Goal: Information Seeking & Learning: Learn about a topic

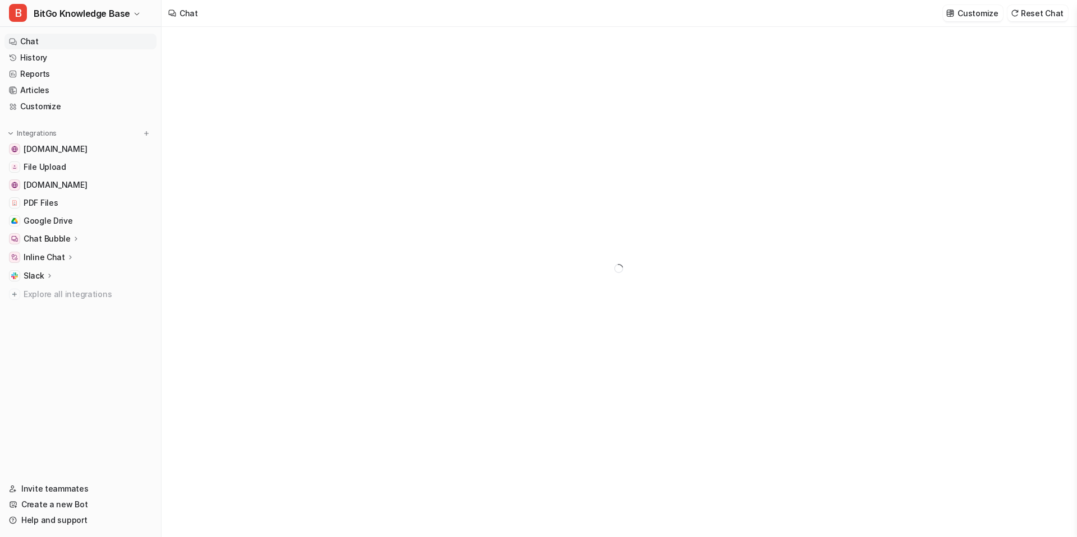
type textarea "**********"
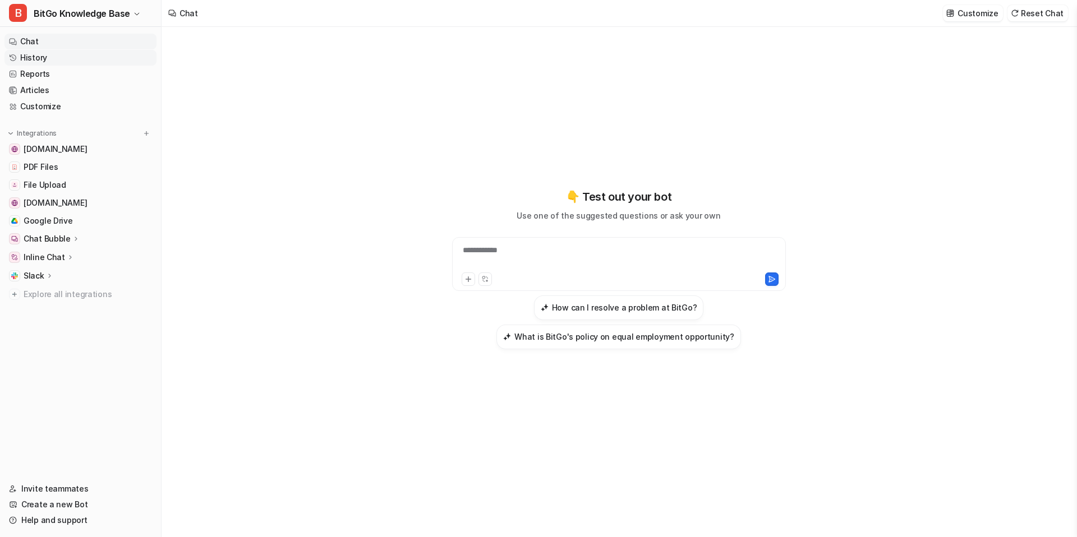
click at [43, 55] on link "History" at bounding box center [80, 58] width 152 height 16
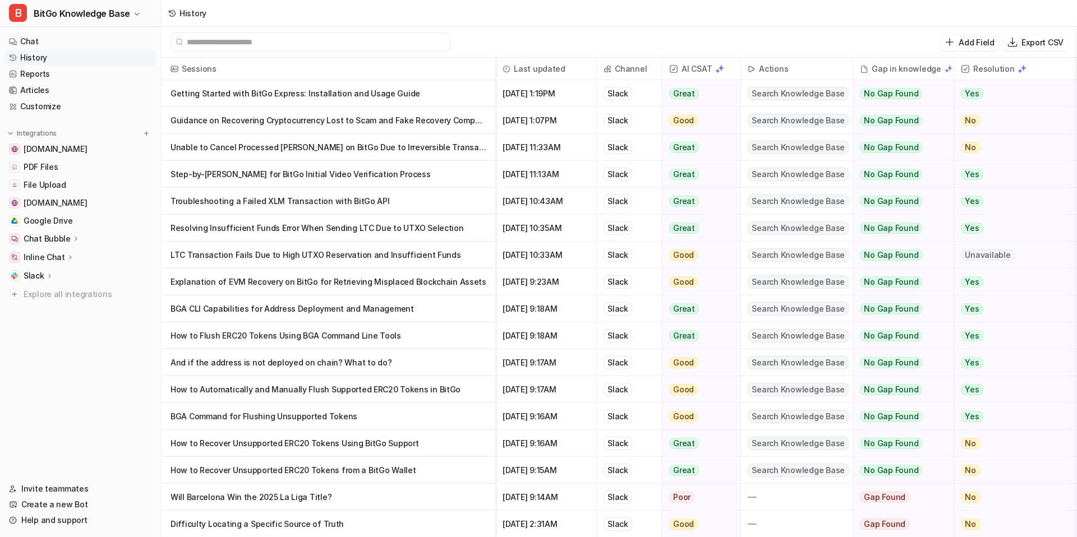
click at [405, 279] on p "Explanation of EVM Recovery on BitGo for Retrieving Misplaced Blockchain Assets" at bounding box center [328, 282] width 316 height 27
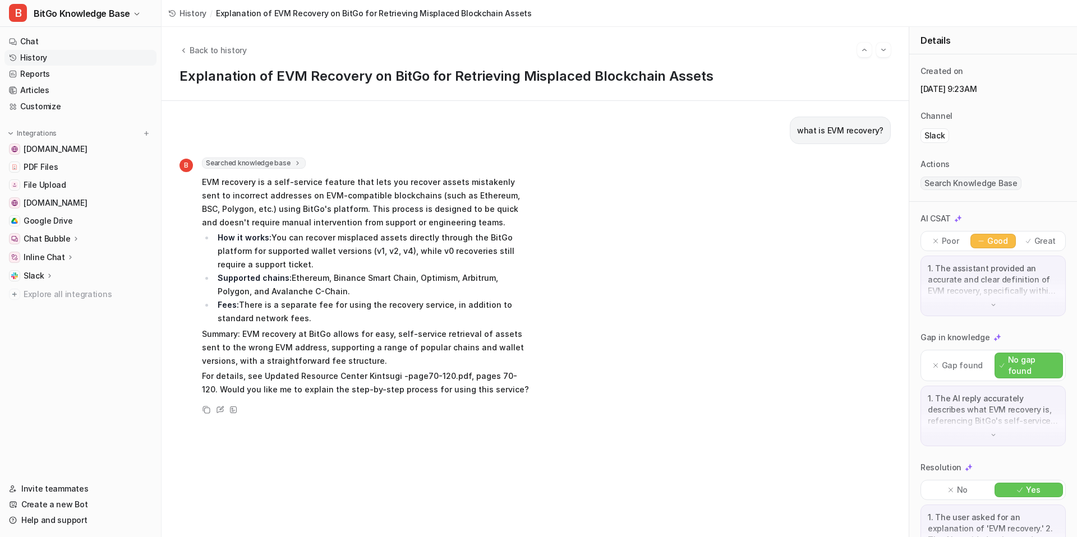
scroll to position [29, 0]
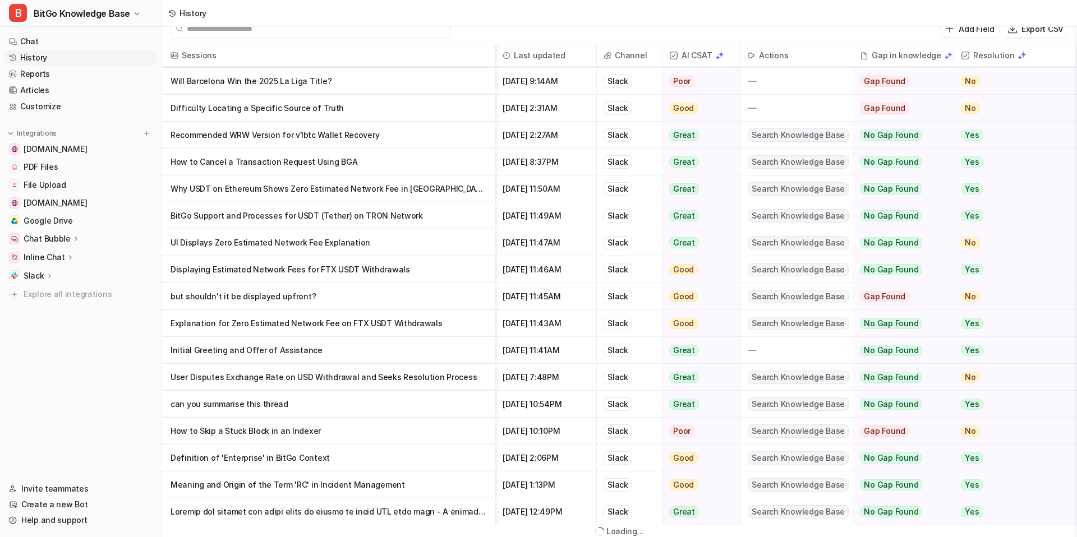
scroll to position [2, 0]
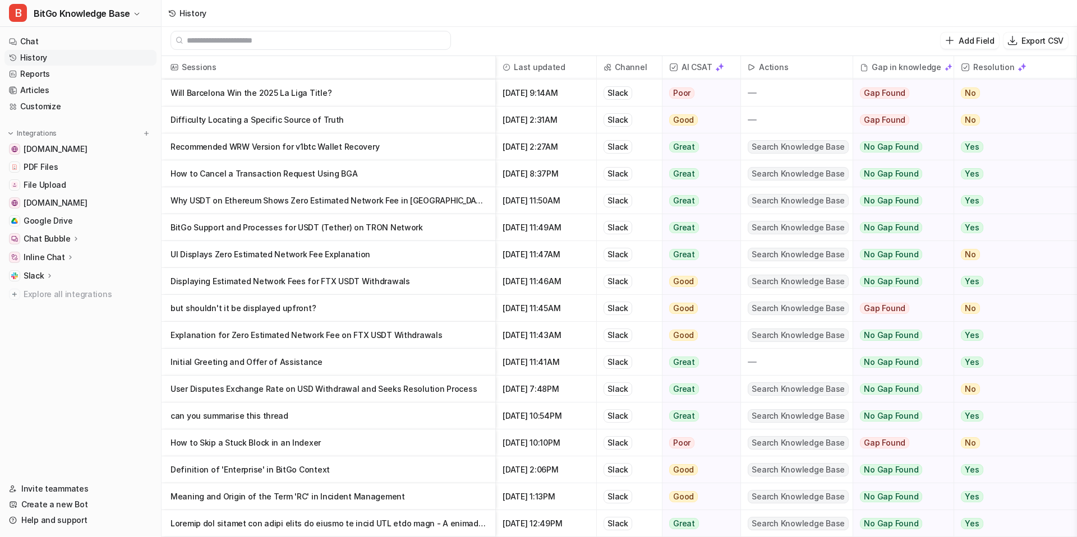
click at [410, 505] on p "Meaning and Origin of the Term 'RC' in Incident Management" at bounding box center [328, 496] width 316 height 27
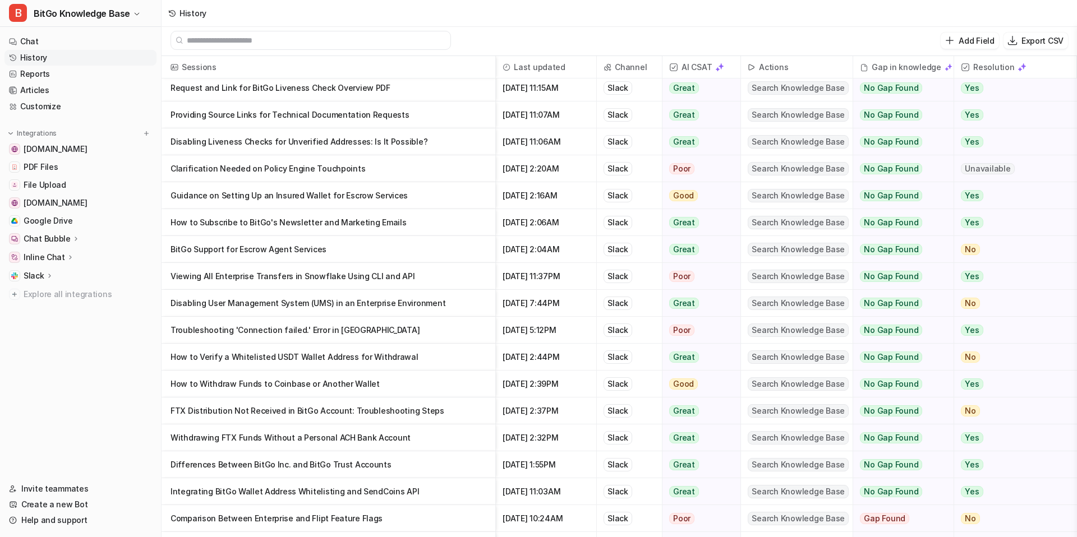
scroll to position [1264, 0]
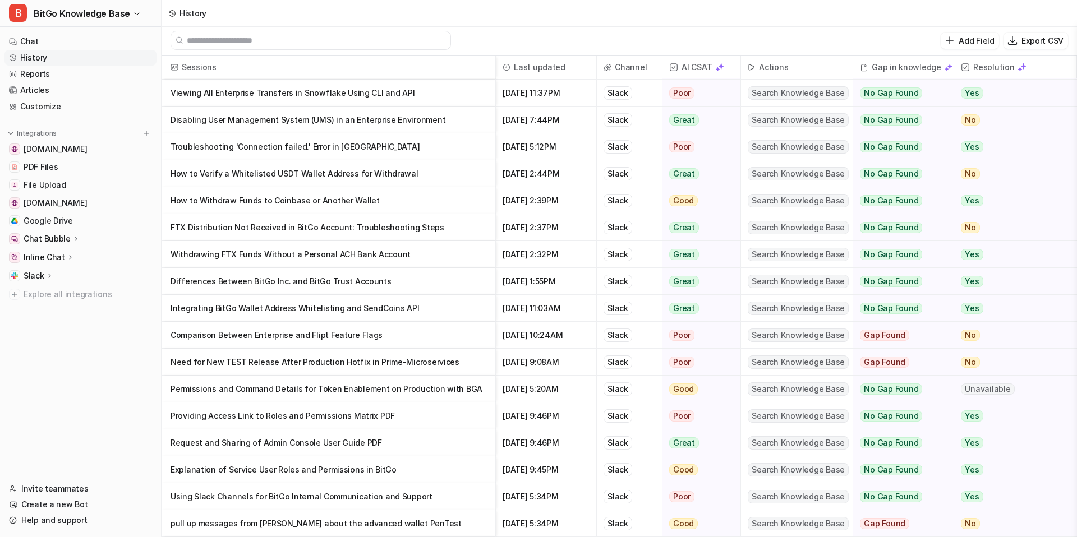
click at [339, 525] on p "pull up messages from [PERSON_NAME] about the advanced wallet PenTest" at bounding box center [328, 523] width 316 height 27
